Goal: Find specific page/section: Find specific page/section

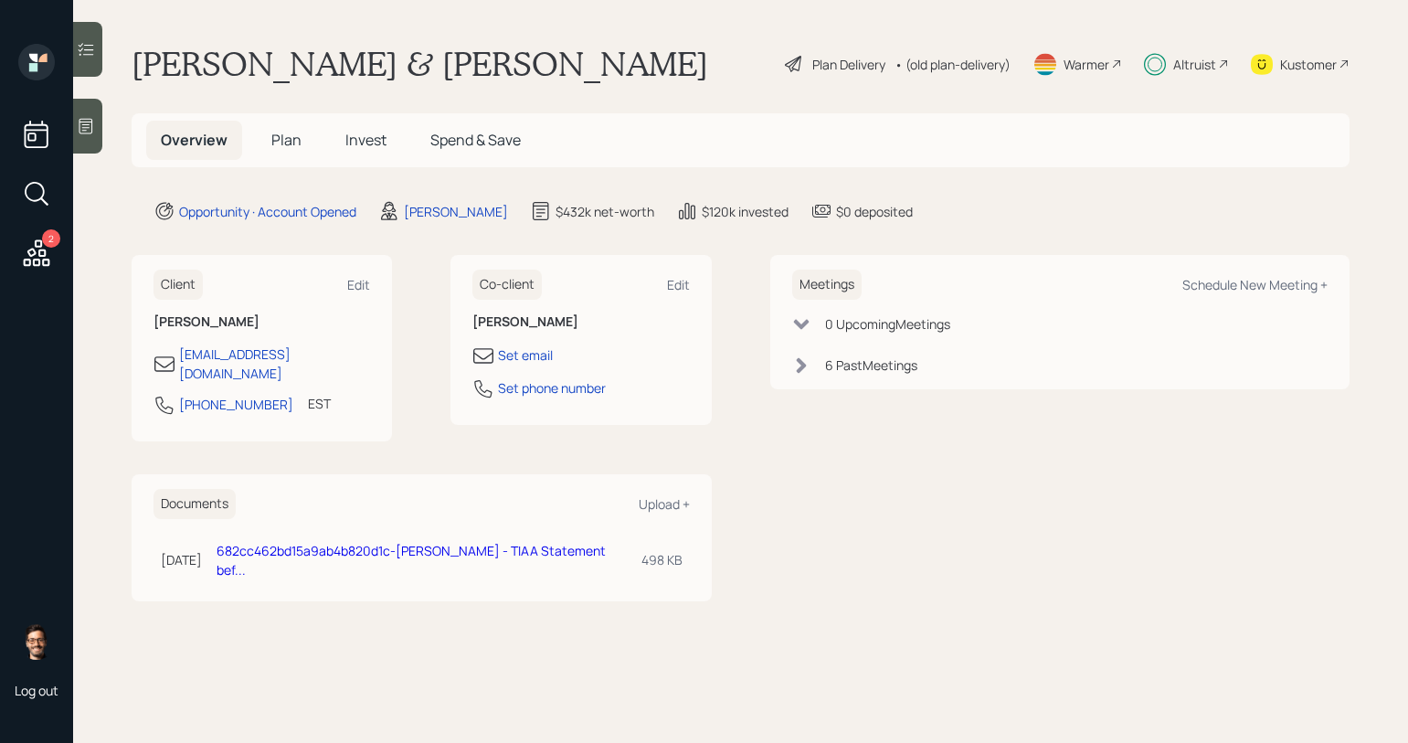
click at [346, 140] on span "Invest" at bounding box center [365, 140] width 41 height 20
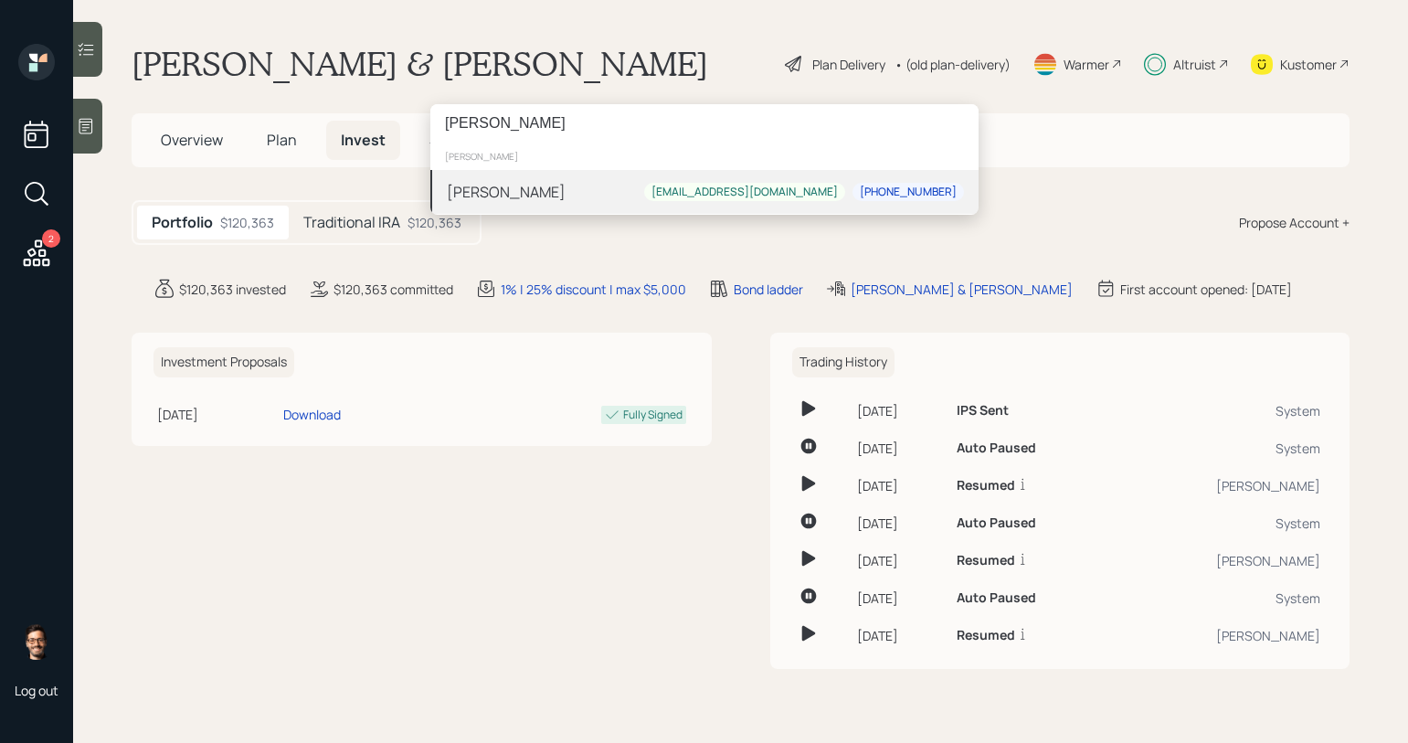
type input "[PERSON_NAME]"
